Goal: Information Seeking & Learning: Find specific page/section

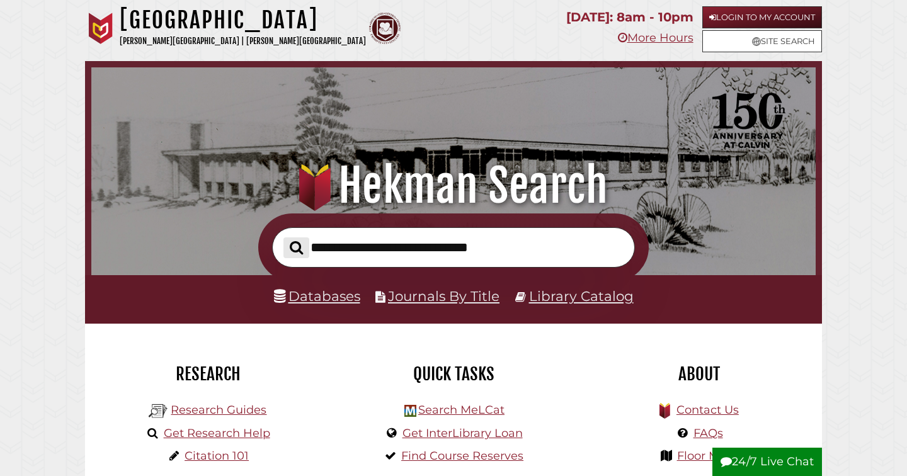
scroll to position [239, 718]
click at [326, 294] on link "Databases" at bounding box center [317, 296] width 86 height 16
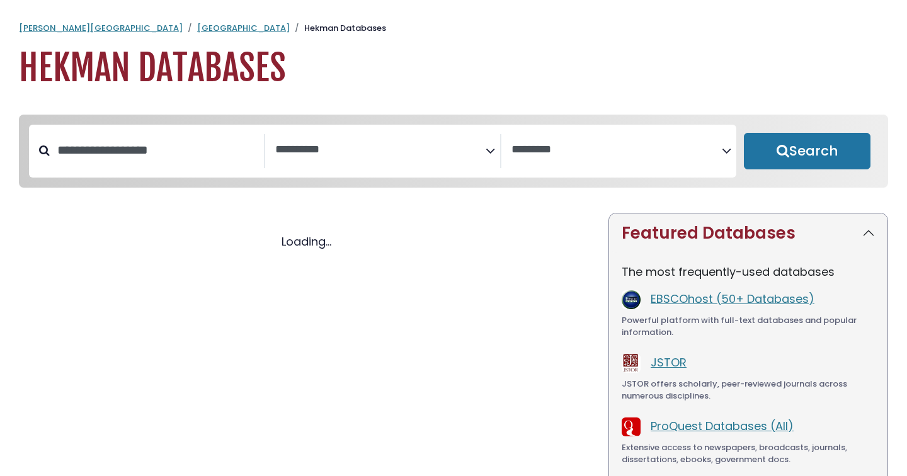
select select "Database Subject Filter"
select select "Database Vendors Filter"
select select "Database Subject Filter"
select select "Database Vendors Filter"
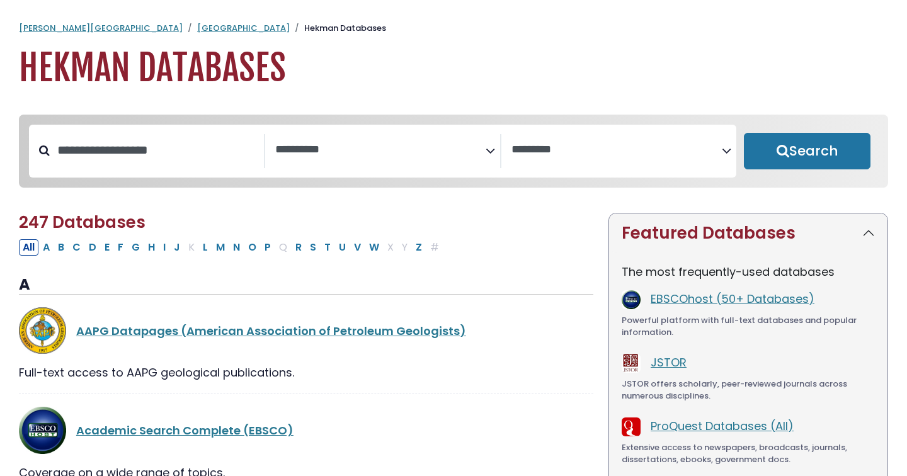
click at [480, 144] on textarea "Search" at bounding box center [380, 150] width 210 height 13
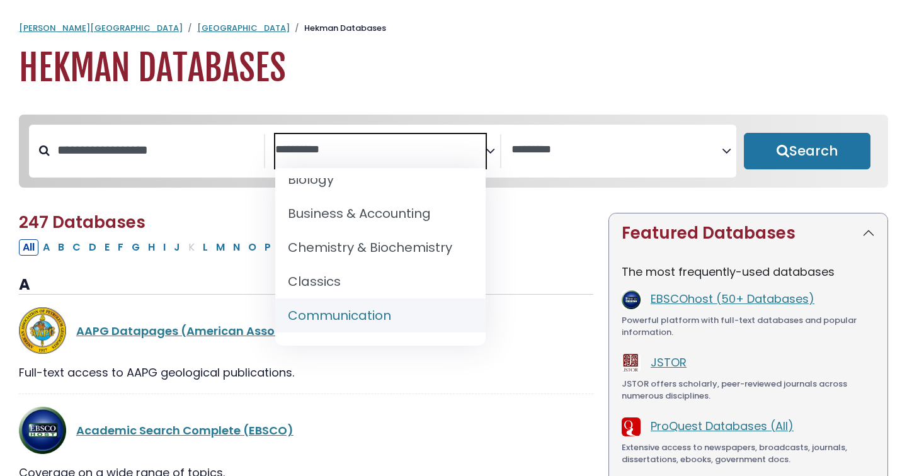
scroll to position [182, 0]
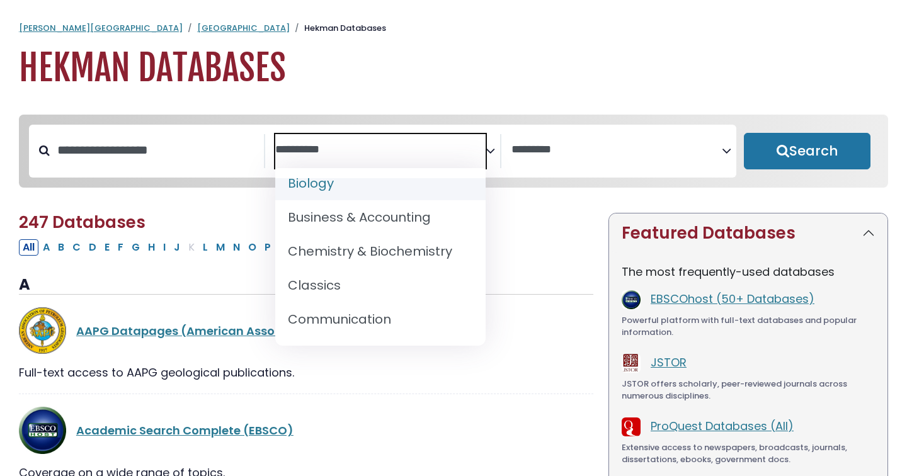
select select "*****"
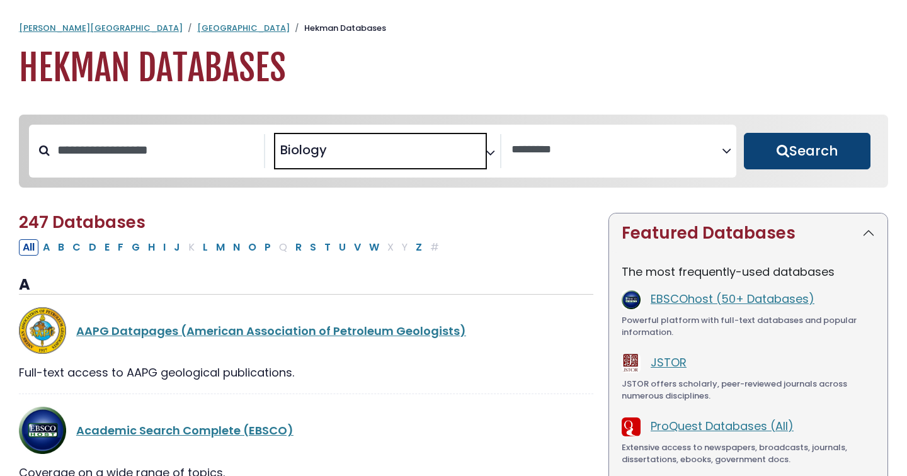
click at [786, 156] on button "Search" at bounding box center [807, 151] width 127 height 37
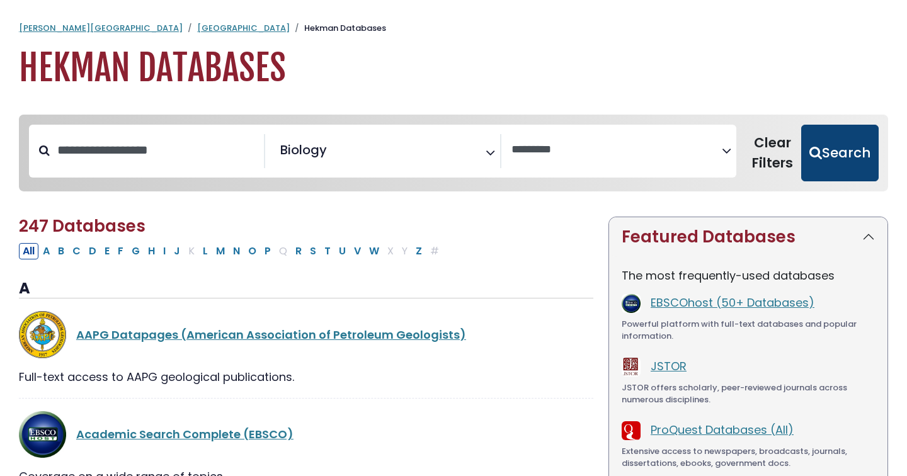
select select "Database Vendors Filter"
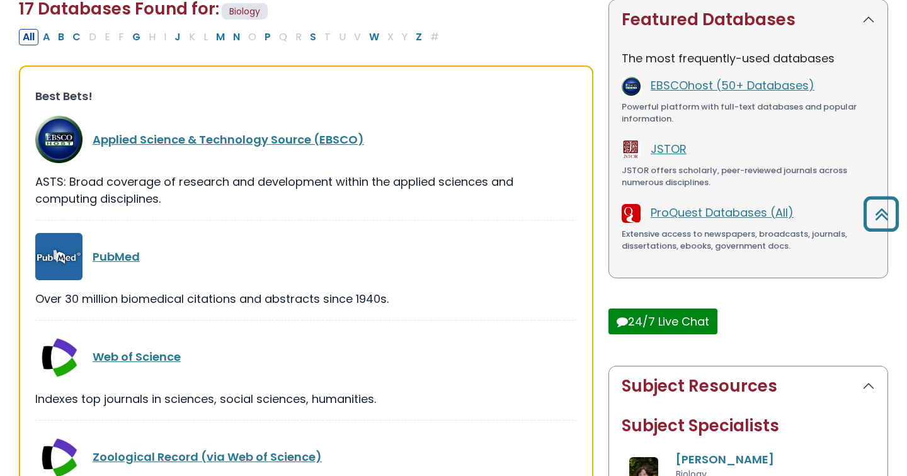
scroll to position [211, 0]
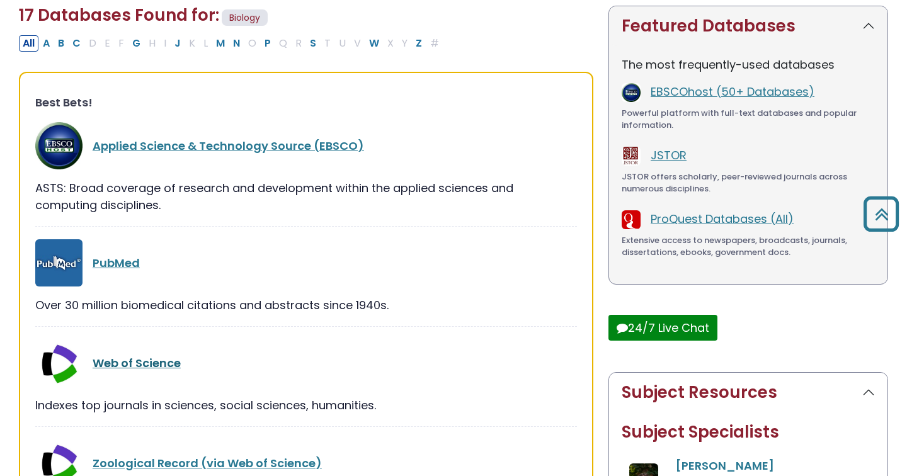
click at [149, 359] on link "Web of Science" at bounding box center [137, 363] width 88 height 16
